Goal: Book appointment/travel/reservation

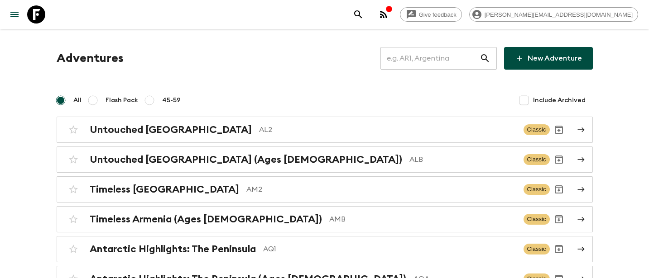
click at [415, 67] on input "text" at bounding box center [429, 58] width 99 height 25
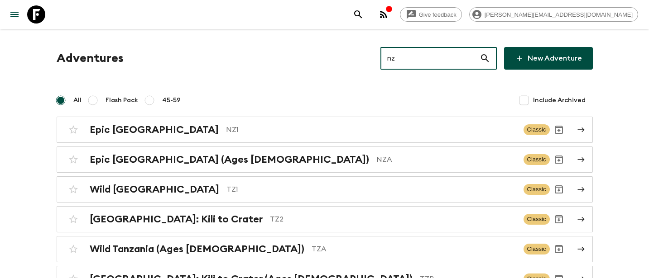
type input "nz1"
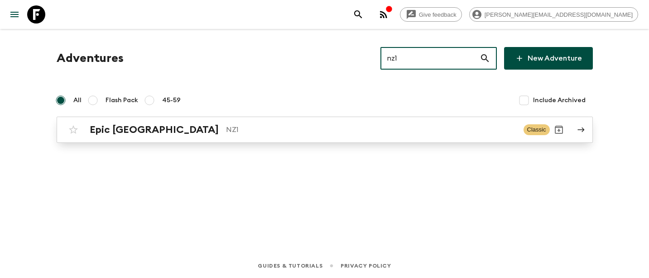
click at [134, 123] on div "Epic New Zealand NZ1 Classic" at bounding box center [306, 130] width 485 height 18
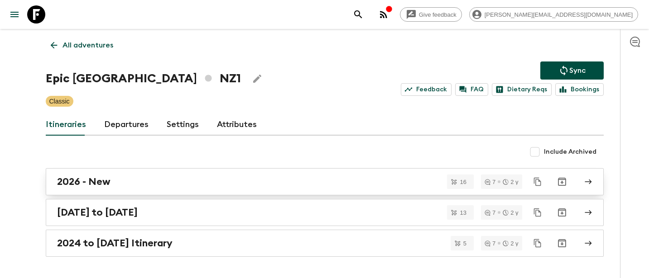
scroll to position [29, 0]
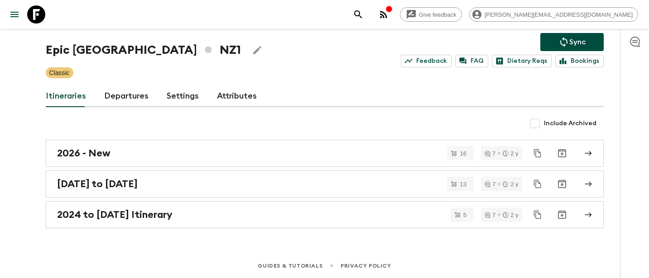
click at [124, 96] on link "Departures" at bounding box center [126, 97] width 44 height 22
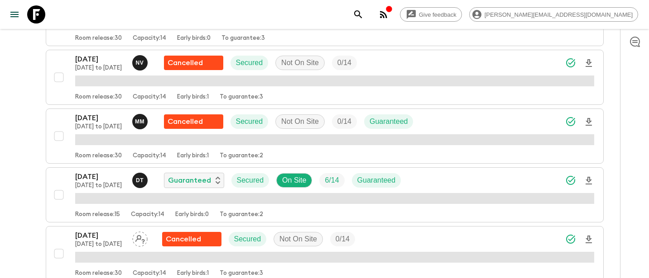
scroll to position [694, 0]
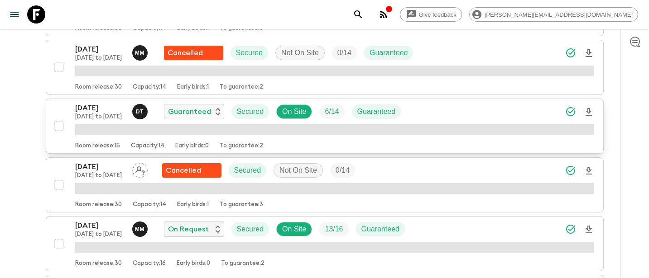
click at [104, 109] on p "[DATE]" at bounding box center [100, 108] width 50 height 11
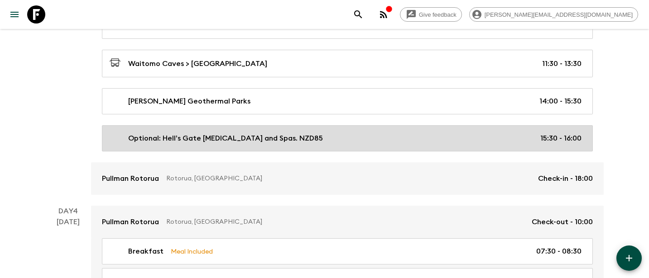
scroll to position [525, 0]
click at [332, 142] on div "Optional: Hell’s Gate [MEDICAL_DATA] and Spas. NZD85 15:30 - 16:00" at bounding box center [346, 139] width 472 height 11
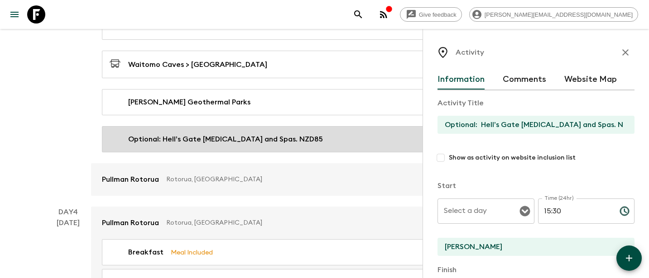
type input "Day 3"
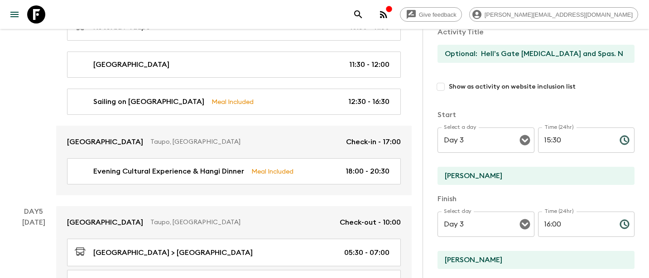
scroll to position [826, 0]
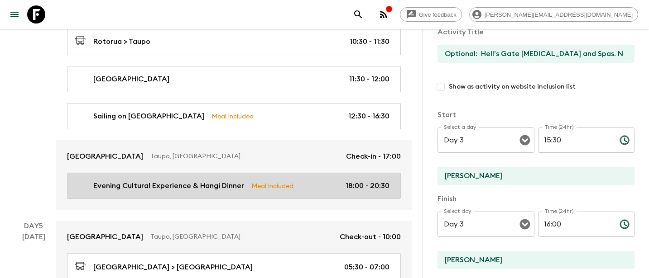
click at [192, 191] on link "Evening Cultural Experience & Hangi Dinner Meal Included 18:00 - 20:30" at bounding box center [234, 186] width 334 height 26
type input "Evening Cultural Experience & Hangi Dinner"
type input "Lake Taupo"
checkbox input "true"
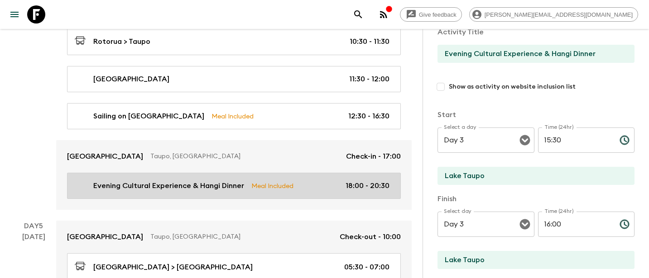
type input "Day 4"
type input "18:00"
type input "Day 4"
type input "20:30"
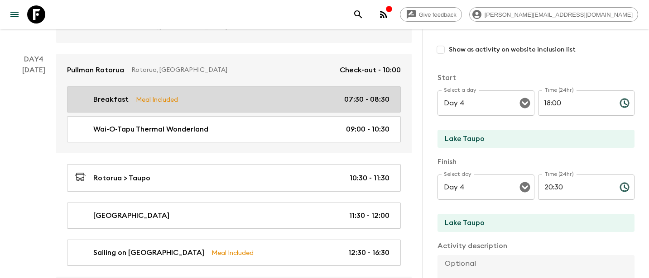
scroll to position [701, 0]
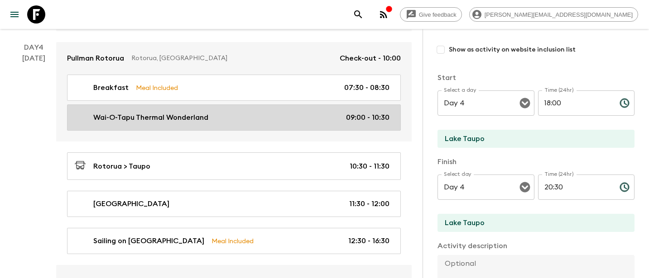
click at [277, 116] on div "Wai-O-Tapu Thermal Wonderland 09:00 - 10:30" at bounding box center [232, 117] width 315 height 11
type input "Wai-O-Tapu Thermal Wonderland"
type input "Rotorua"
checkbox input "false"
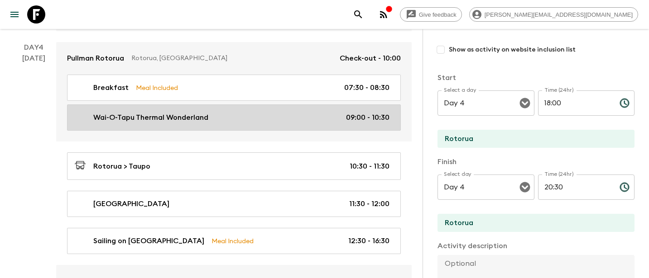
type input "09:00"
type input "10:30"
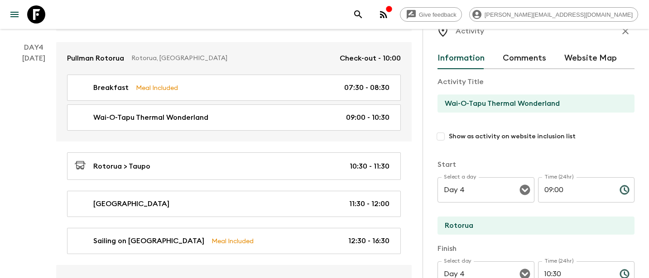
scroll to position [11, 0]
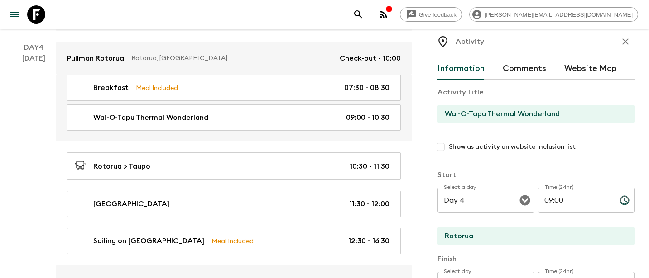
click at [519, 114] on input "Wai-O-Tapu Thermal Wonderland" at bounding box center [532, 114] width 190 height 18
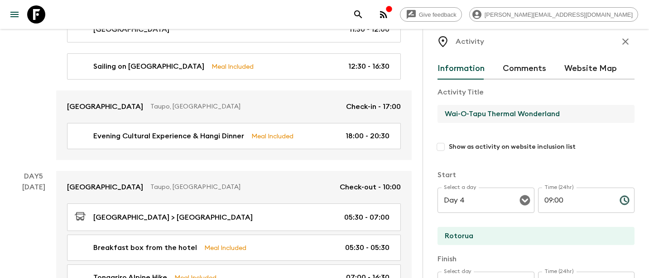
scroll to position [866, 0]
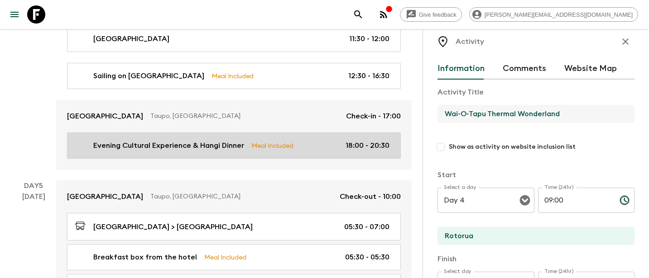
click at [198, 146] on p "Evening Cultural Experience & Hangi Dinner" at bounding box center [168, 145] width 151 height 11
type input "Evening Cultural Experience & Hangi Dinner"
type input "Lake Taupo"
checkbox input "true"
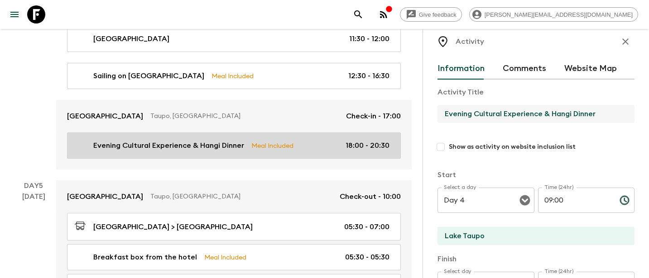
type input "18:00"
type input "20:30"
